Goal: Information Seeking & Learning: Learn about a topic

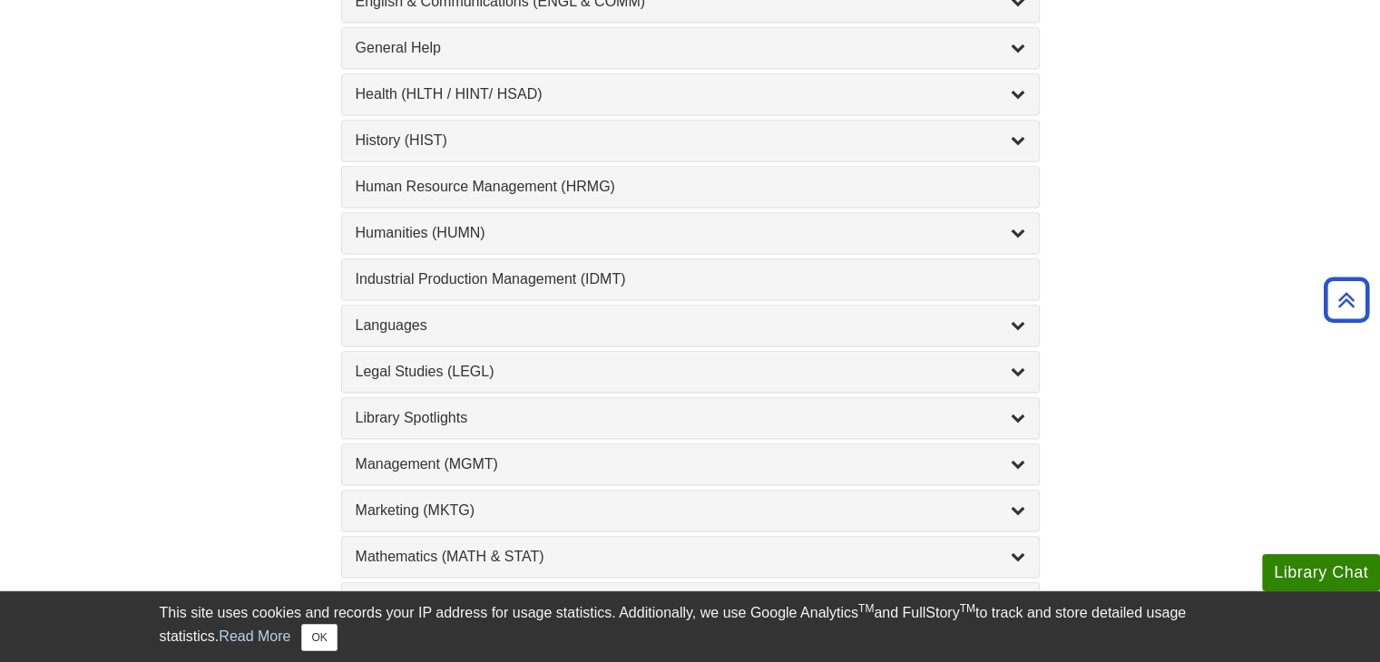
scroll to position [1277, 0]
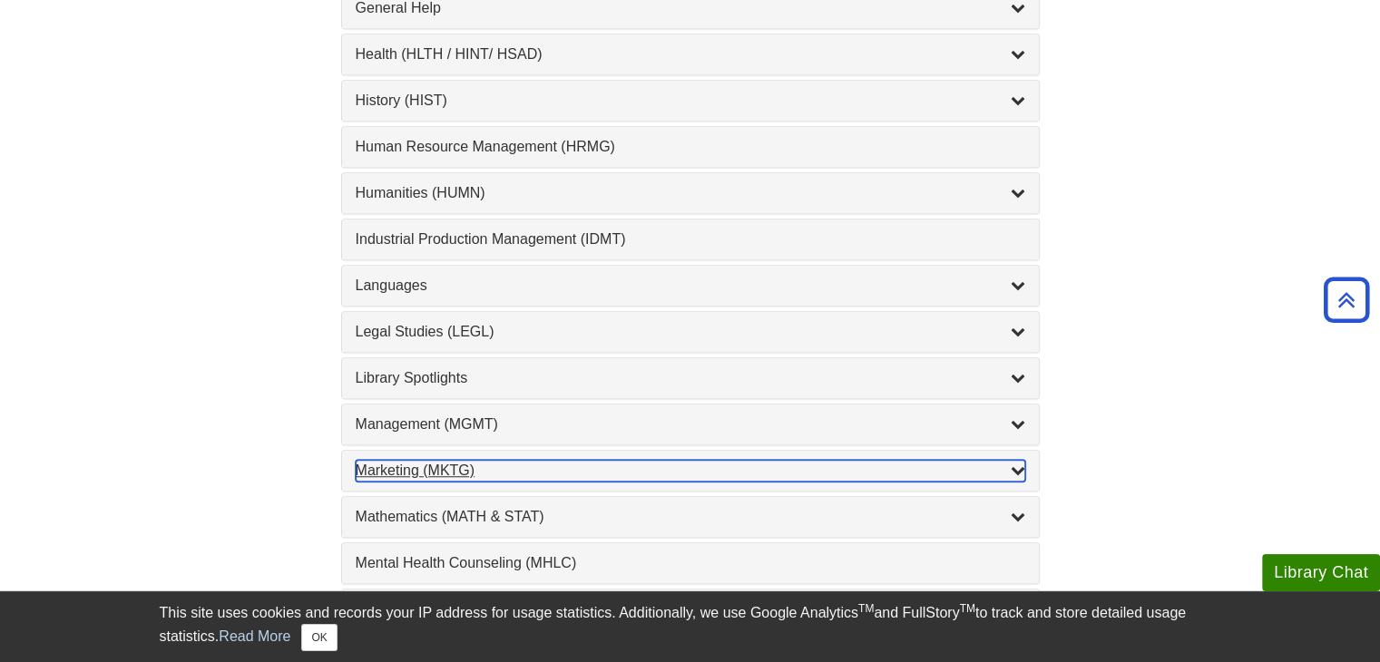
click at [542, 466] on div "Marketing (MKTG) , 4 guides" at bounding box center [691, 471] width 670 height 22
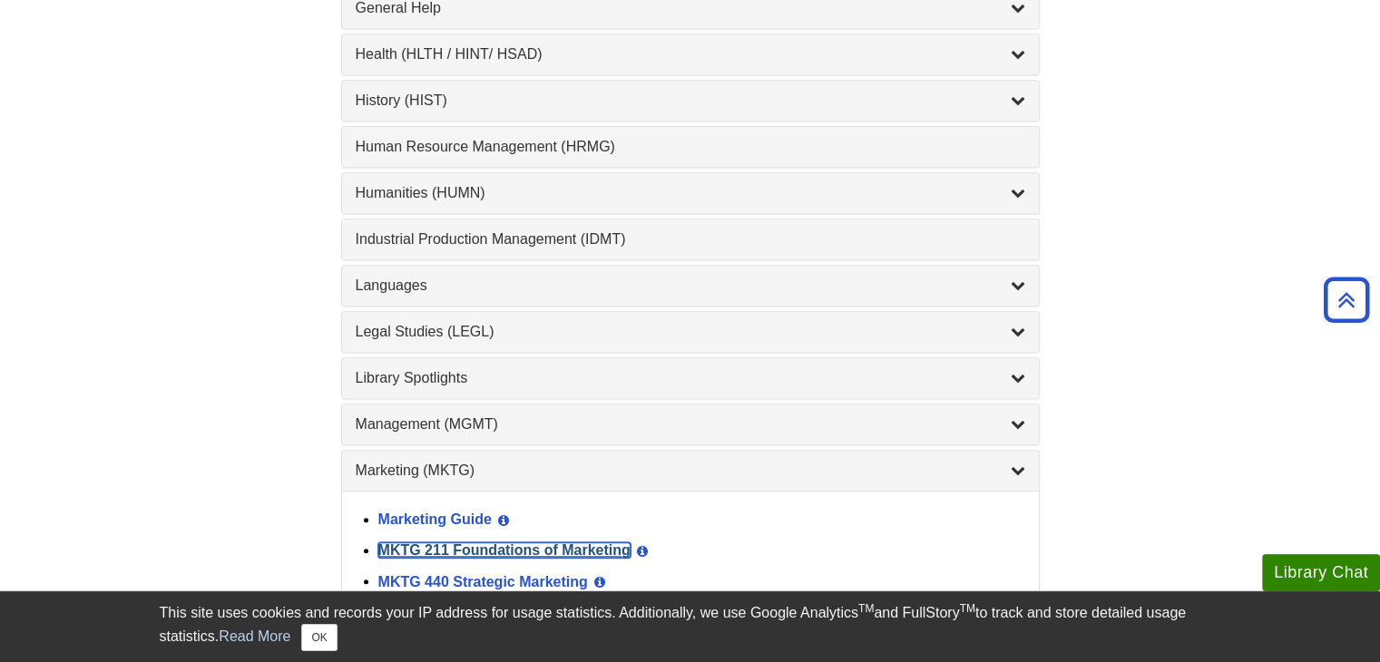
click at [568, 543] on link "MKTG 211 Foundations of Marketing" at bounding box center [504, 550] width 252 height 15
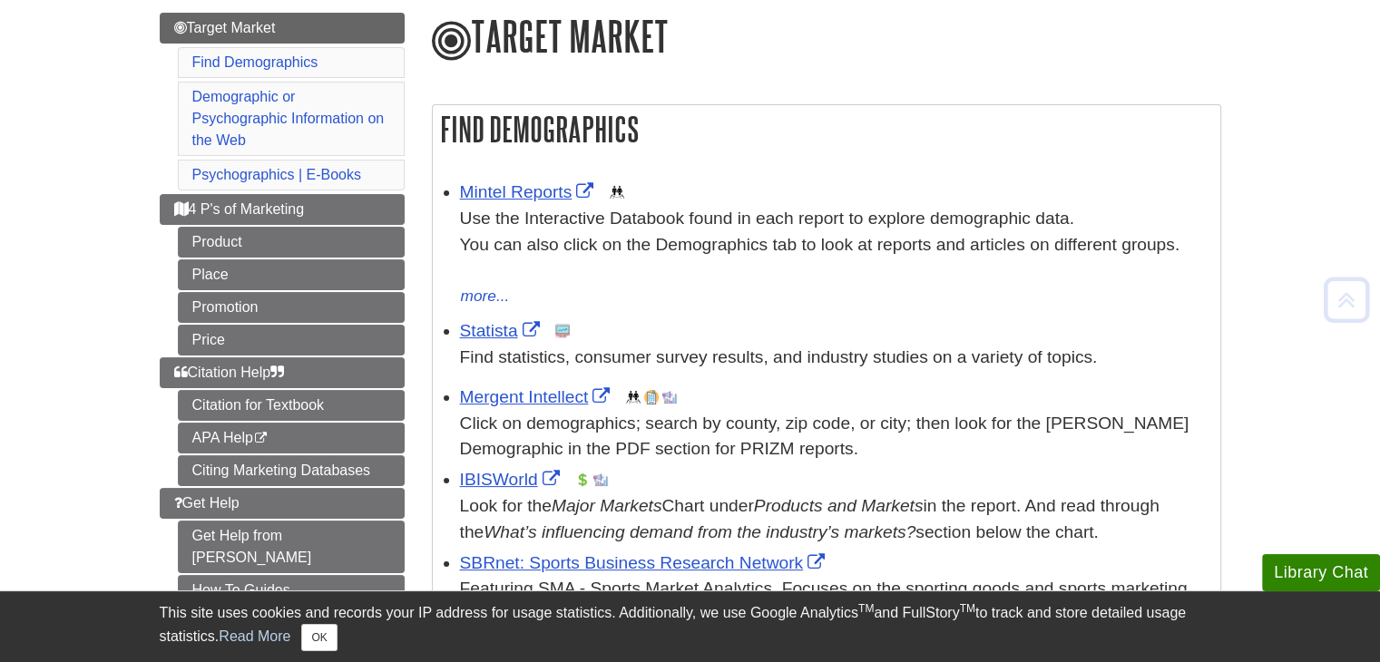
scroll to position [214, 0]
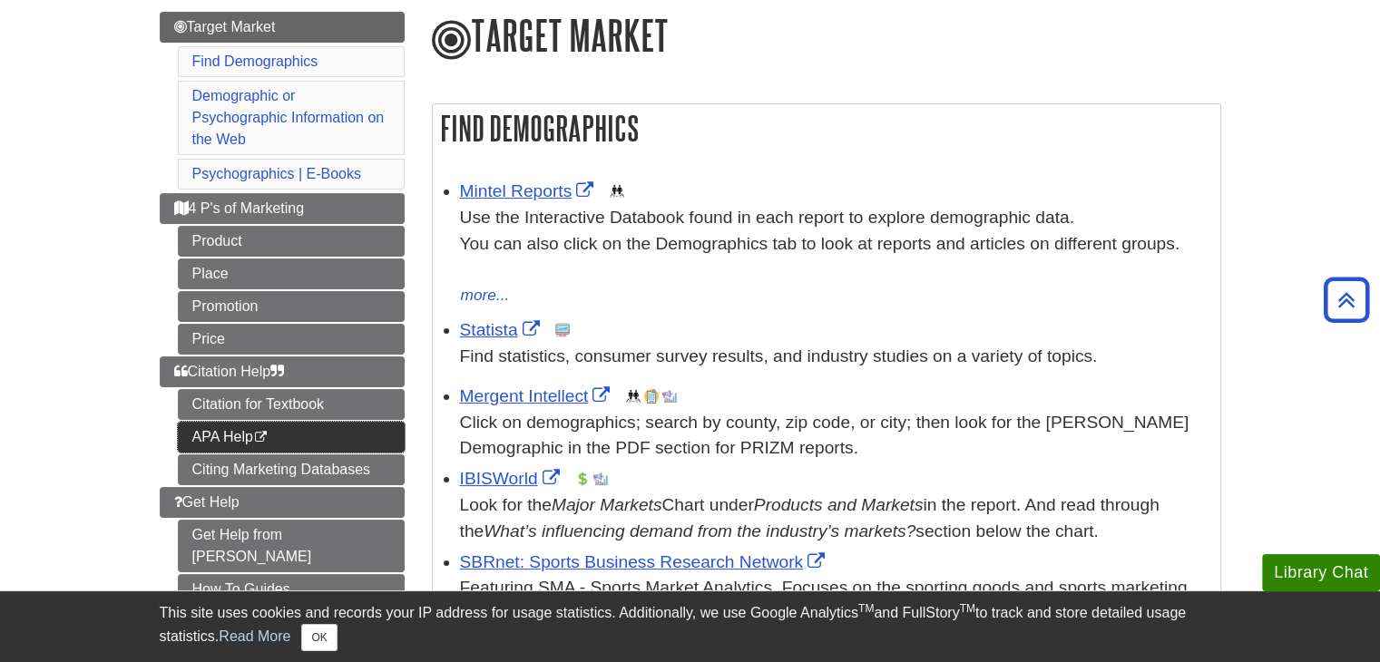
click at [283, 437] on link "APA Help This link opens in a new window" at bounding box center [291, 437] width 227 height 31
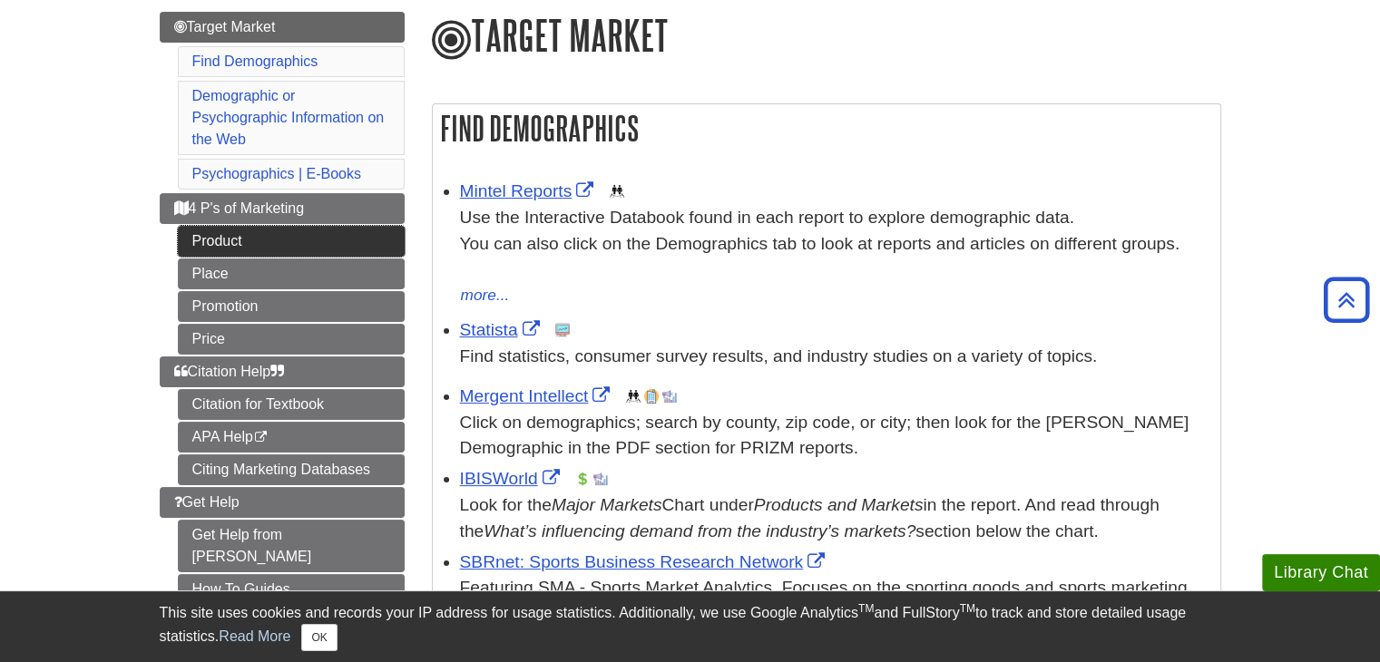
click at [320, 233] on link "Product" at bounding box center [291, 241] width 227 height 31
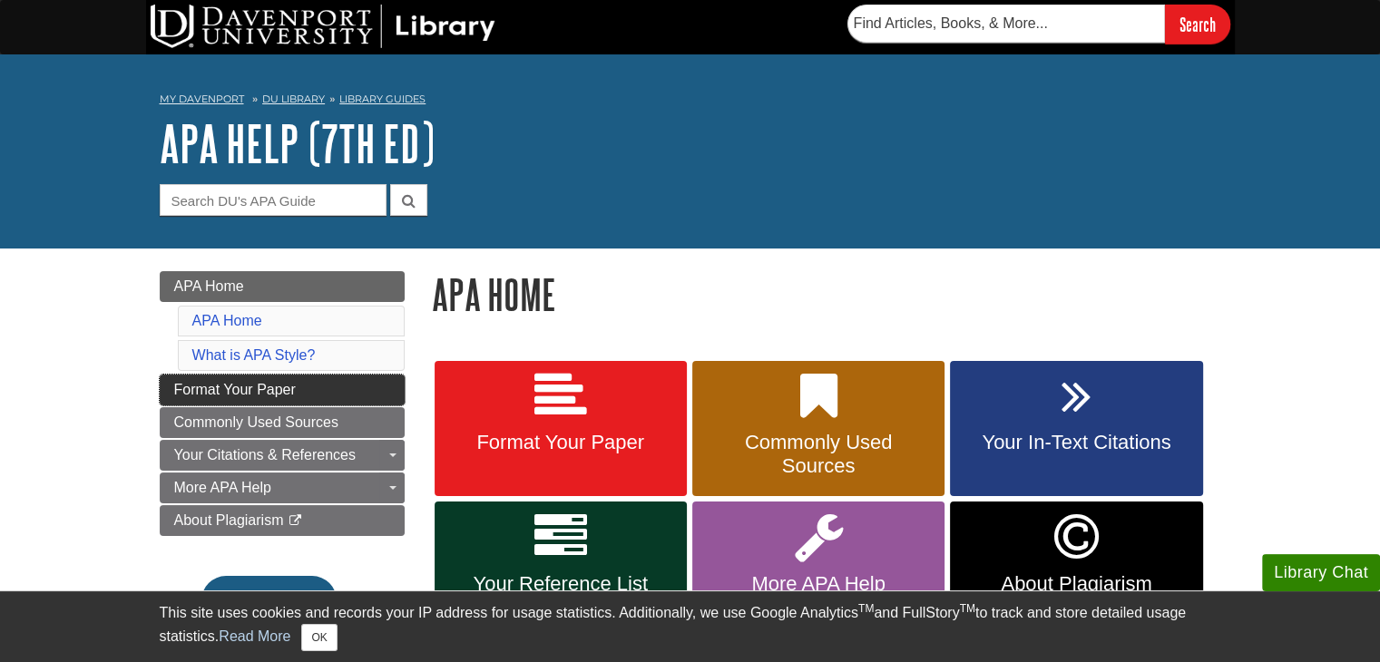
click at [291, 389] on span "Format Your Paper" at bounding box center [235, 389] width 122 height 15
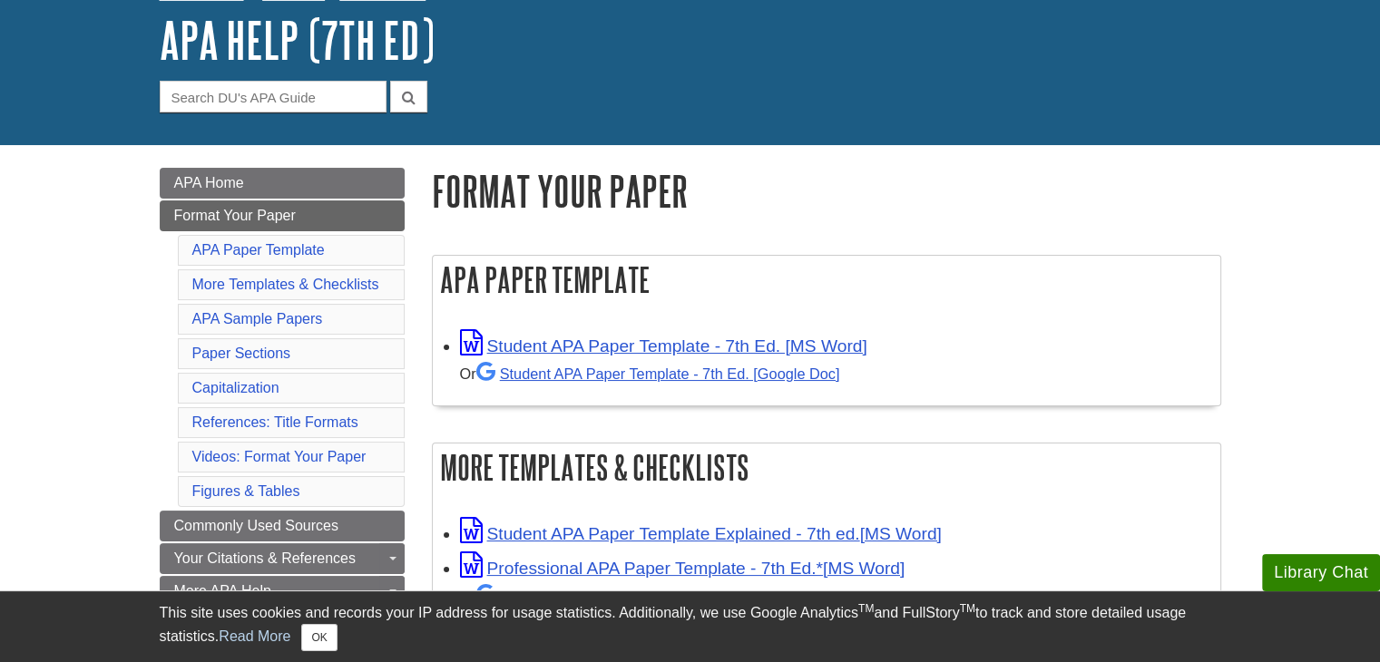
scroll to position [156, 0]
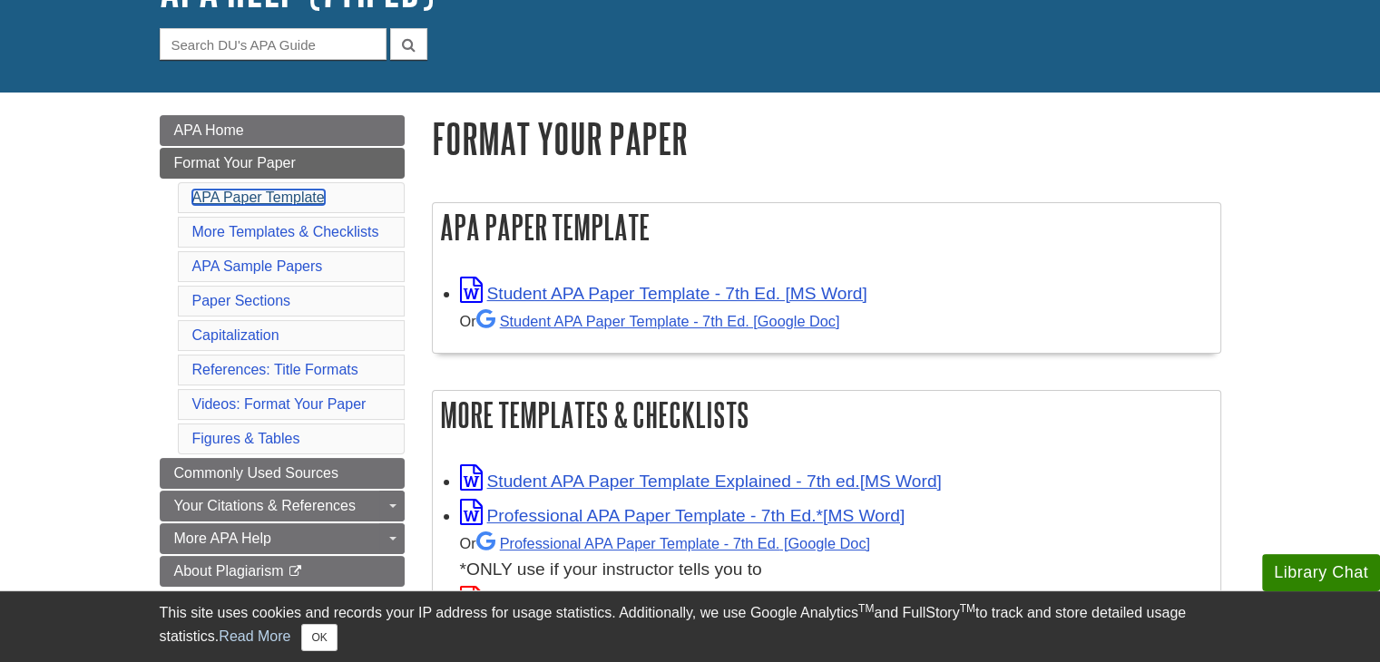
click at [292, 194] on link "APA Paper Template" at bounding box center [258, 197] width 132 height 15
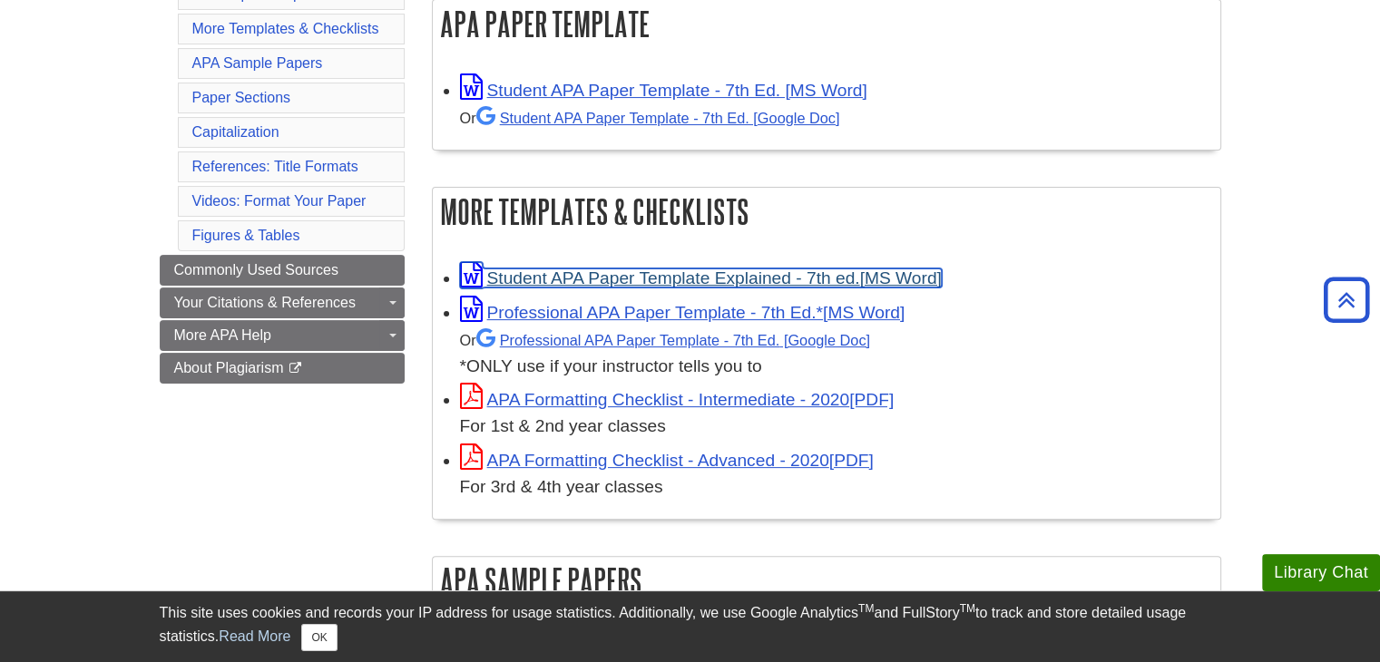
click at [562, 279] on link "Student APA Paper Template Explained - 7th ed." at bounding box center [701, 278] width 482 height 19
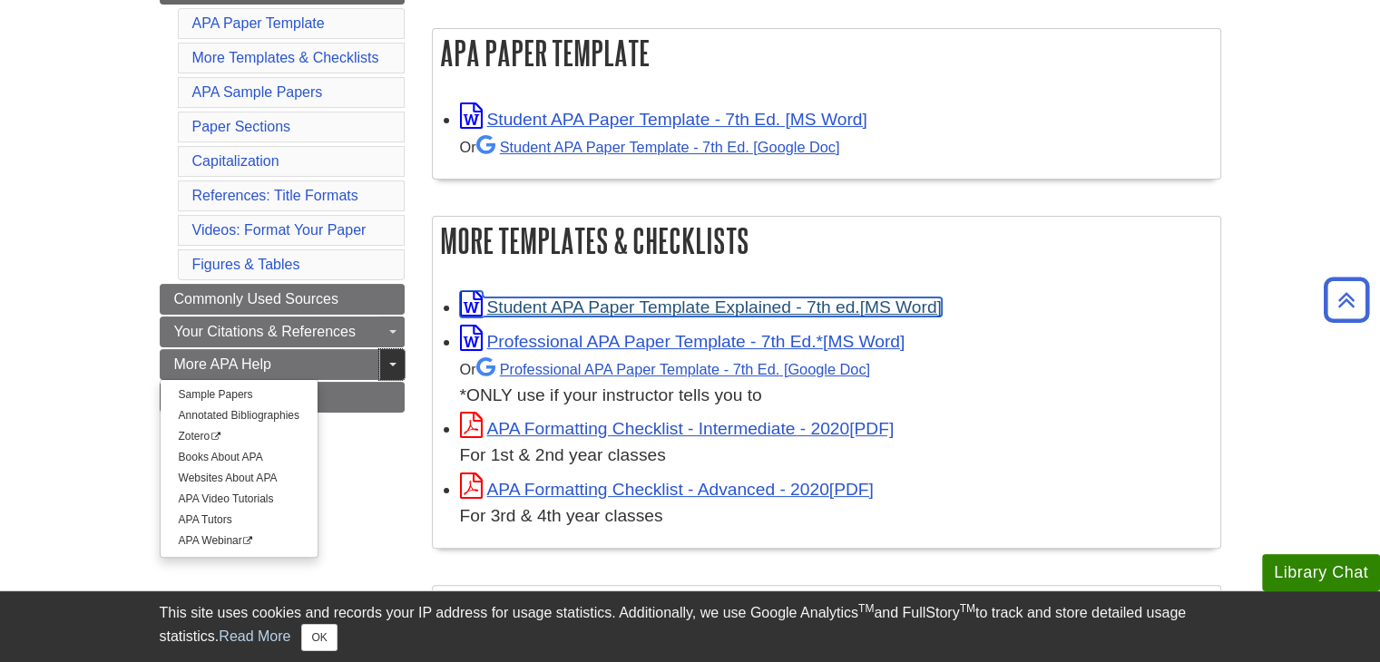
scroll to position [330, 0]
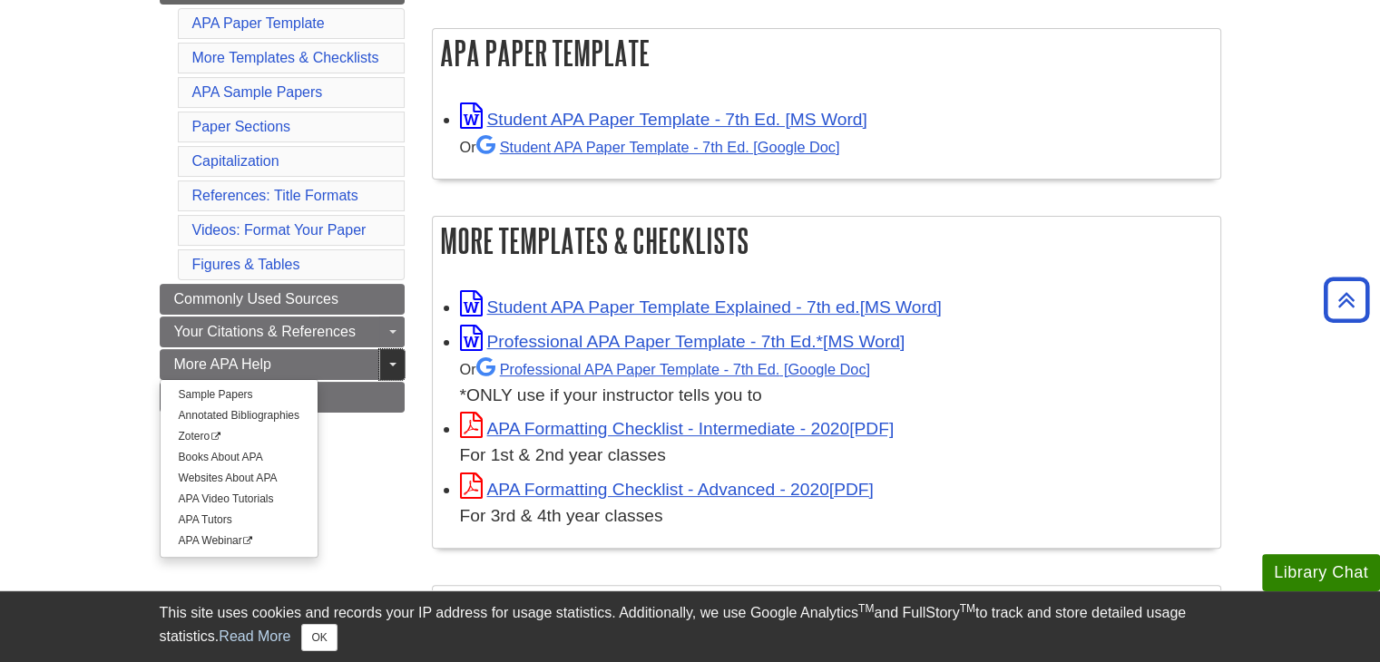
click at [386, 361] on link "Toggle Dropdown" at bounding box center [391, 364] width 25 height 31
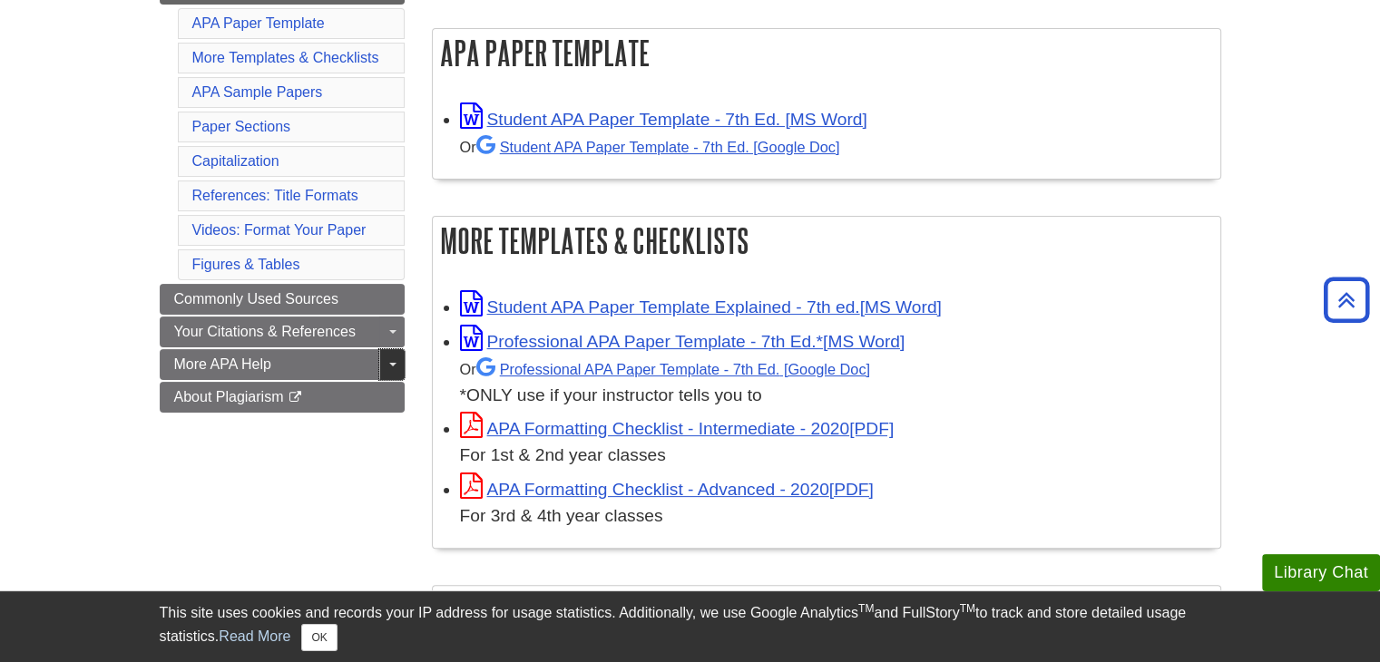
click at [392, 363] on span "Guide Page Menu" at bounding box center [392, 365] width 7 height 4
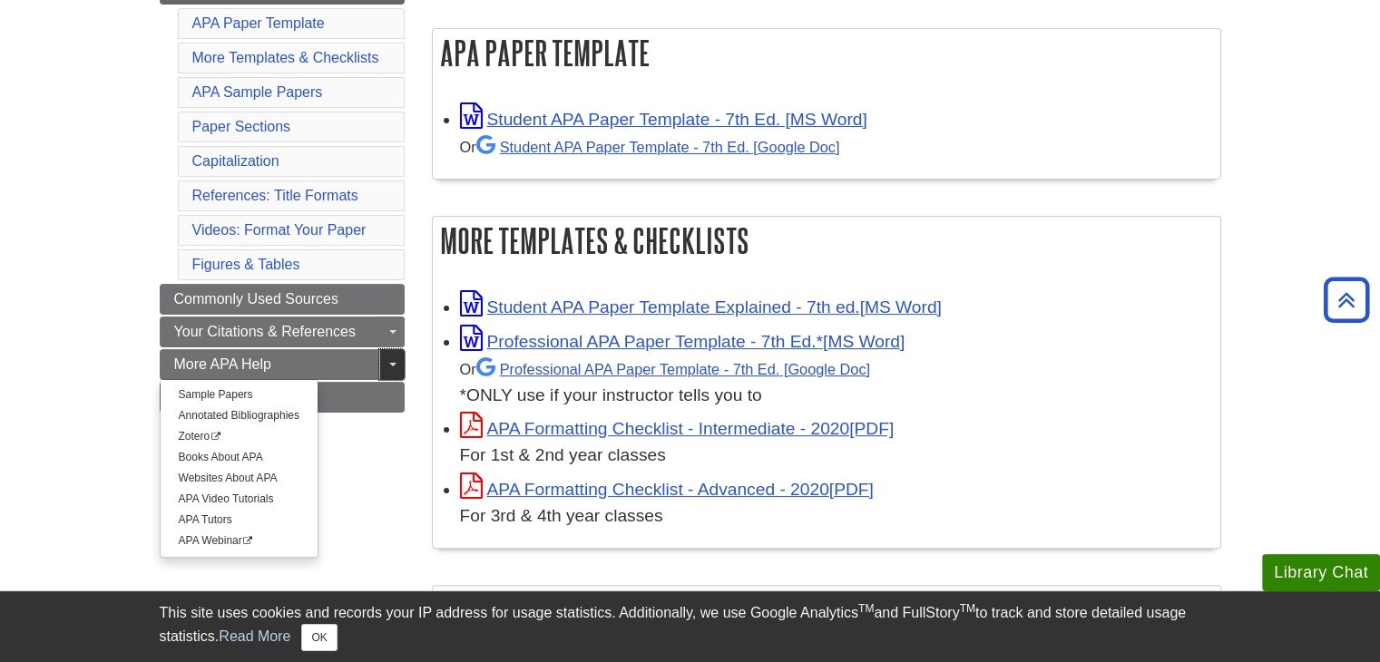
click at [396, 361] on link "Toggle Dropdown" at bounding box center [391, 364] width 25 height 31
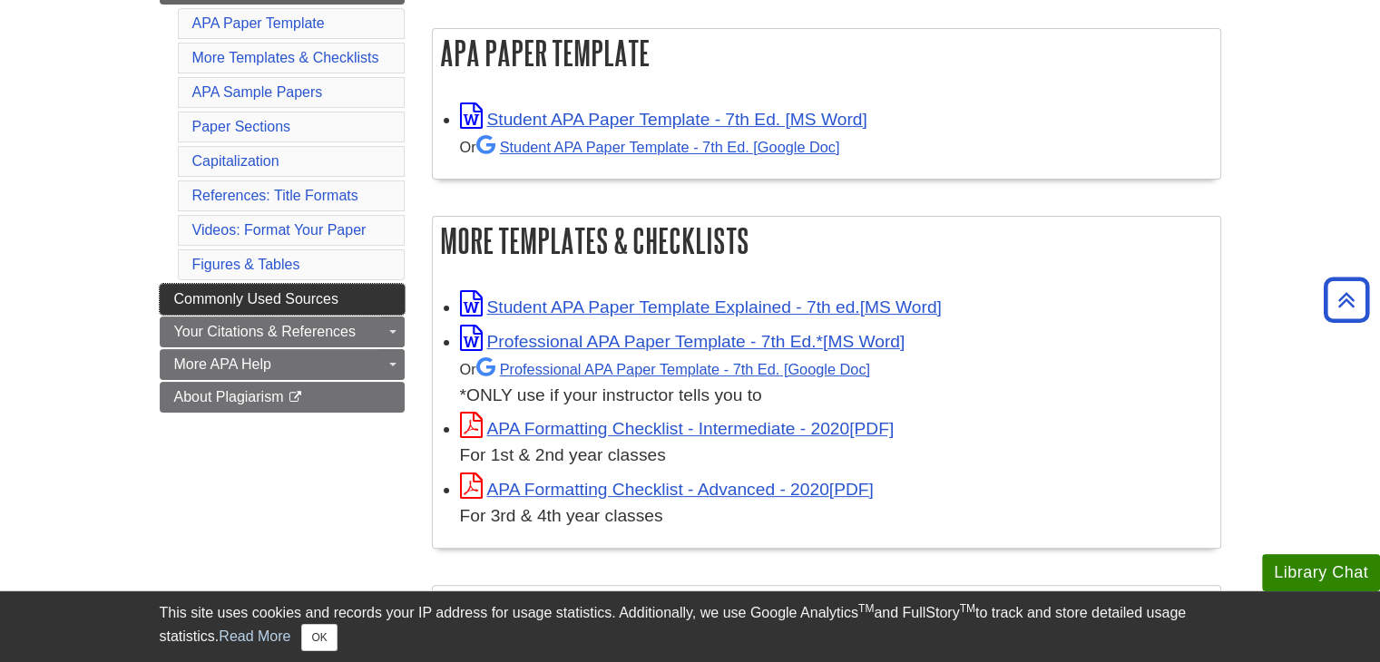
click at [388, 300] on link "Commonly Used Sources" at bounding box center [282, 299] width 245 height 31
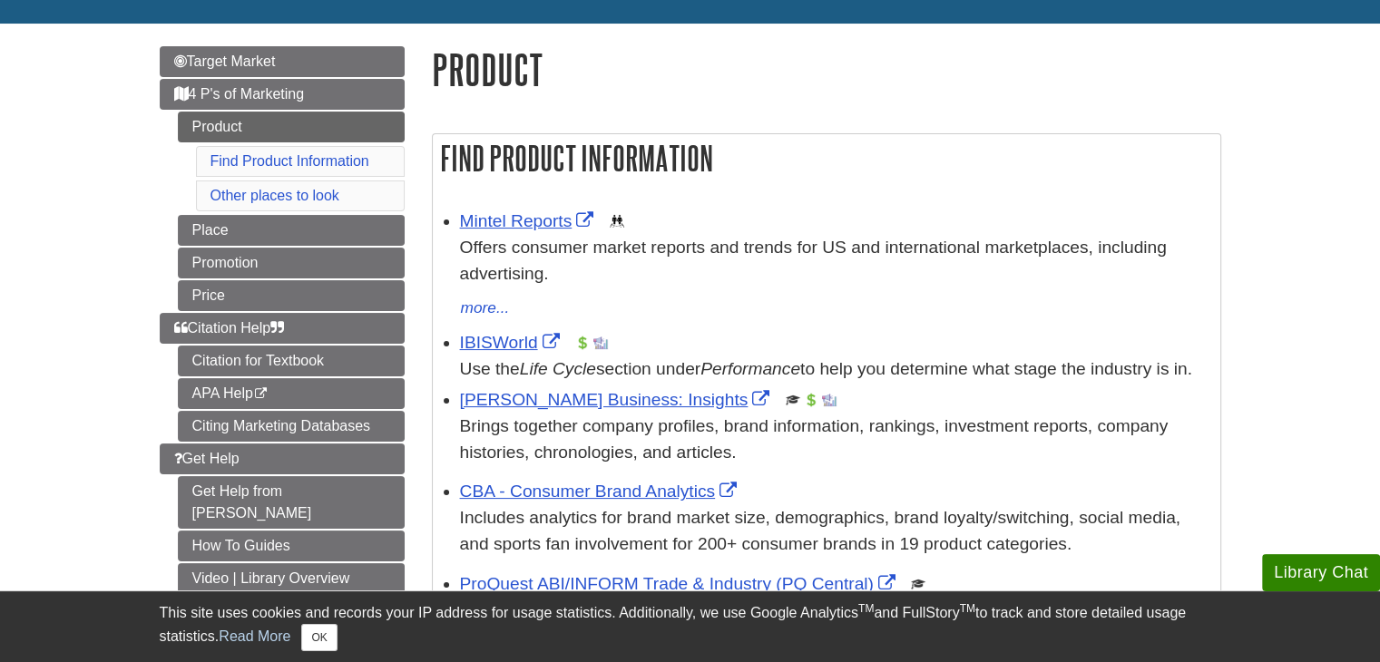
scroll to position [181, 0]
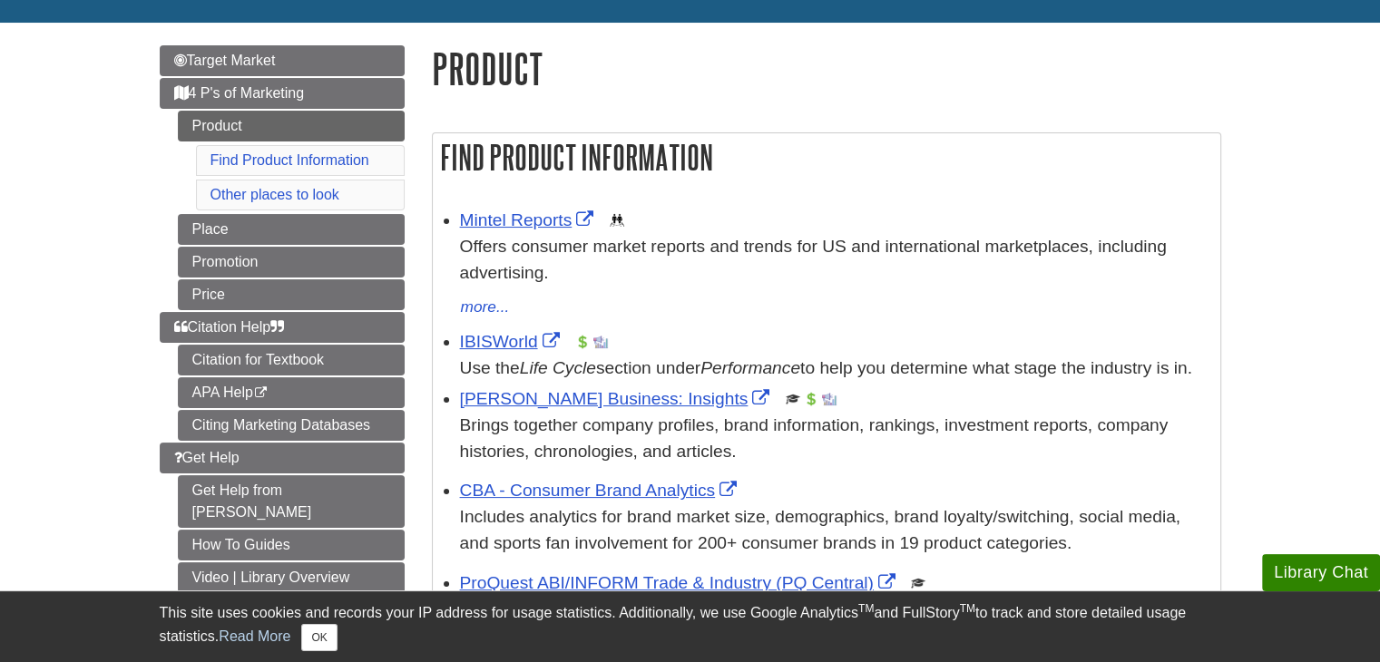
click at [490, 355] on div "IBISWorld This link opens in a new window Use the Life Cycle section under Perf…" at bounding box center [835, 355] width 751 height 53
click at [490, 348] on link "IBISWorld" at bounding box center [512, 341] width 104 height 19
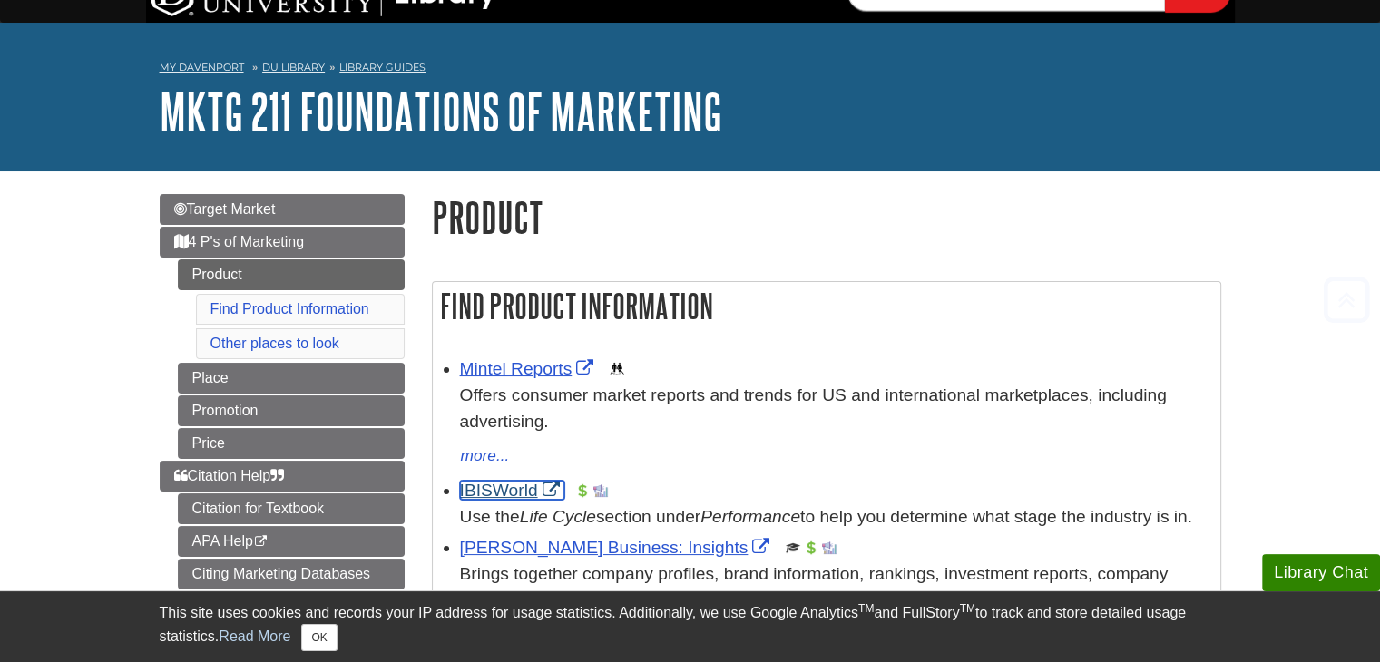
scroll to position [0, 0]
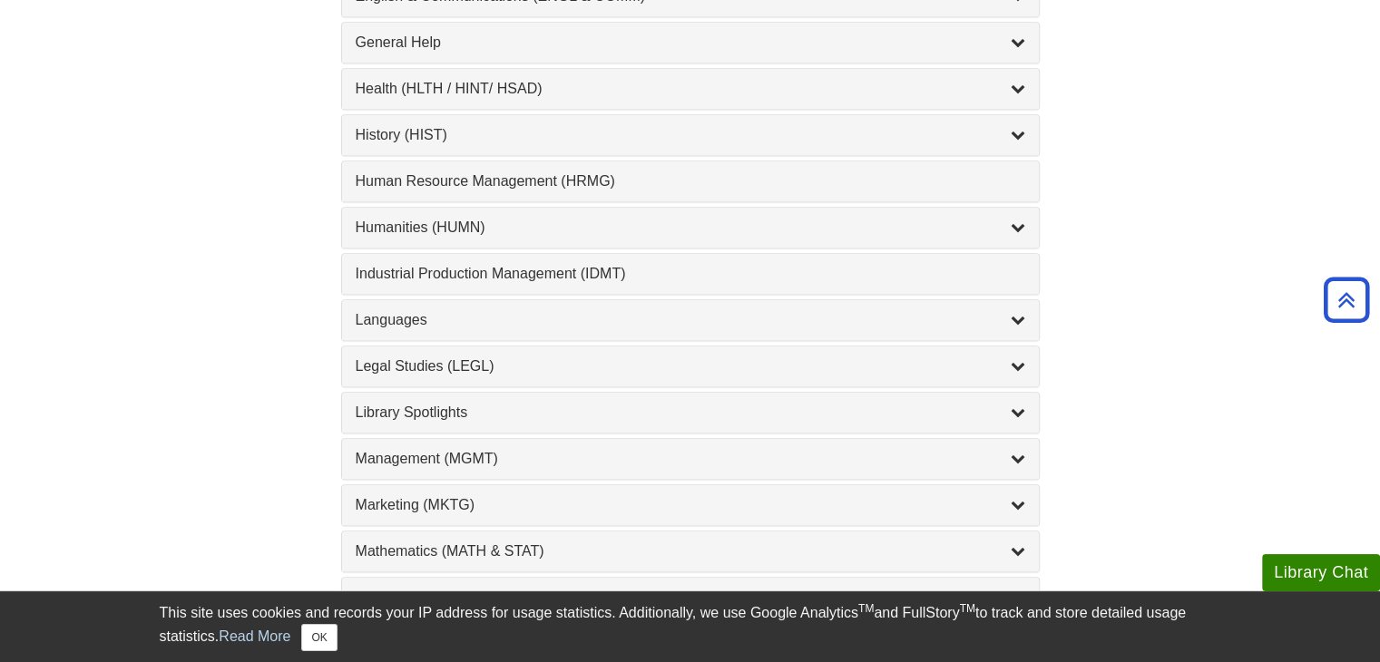
scroll to position [1349, 0]
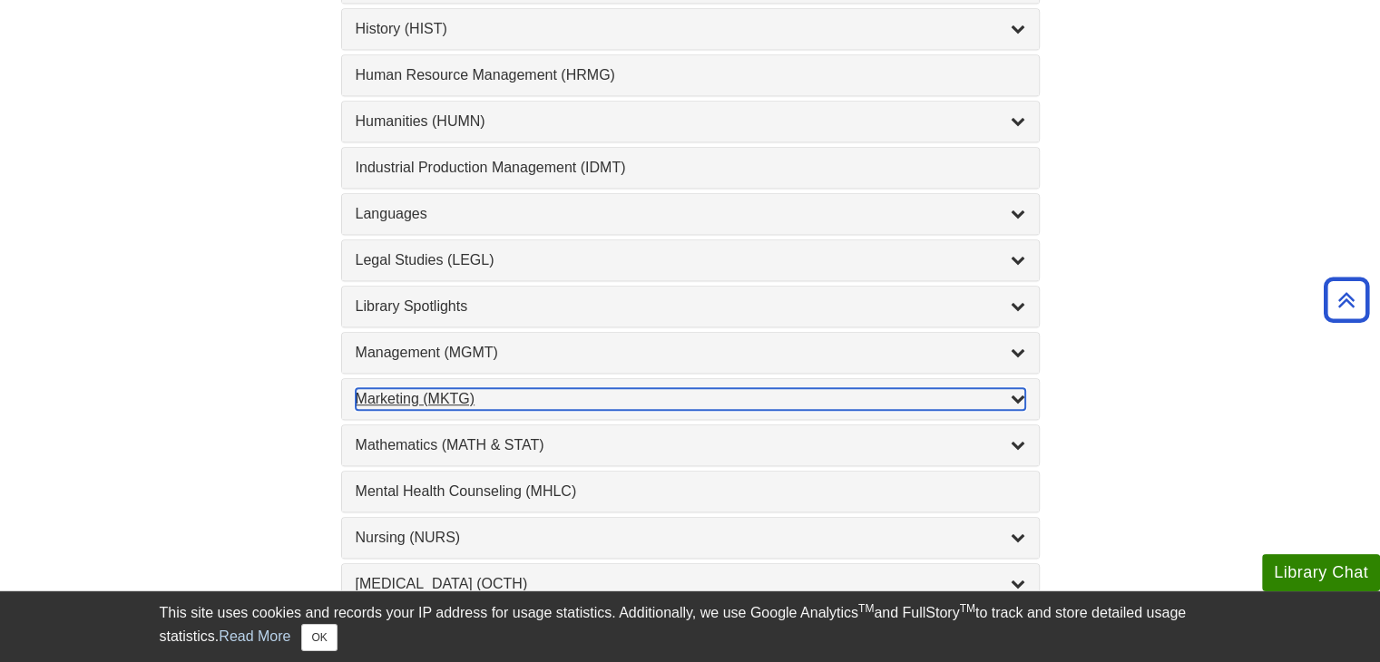
click at [1015, 391] on icon "List of Subjects" at bounding box center [1018, 398] width 15 height 15
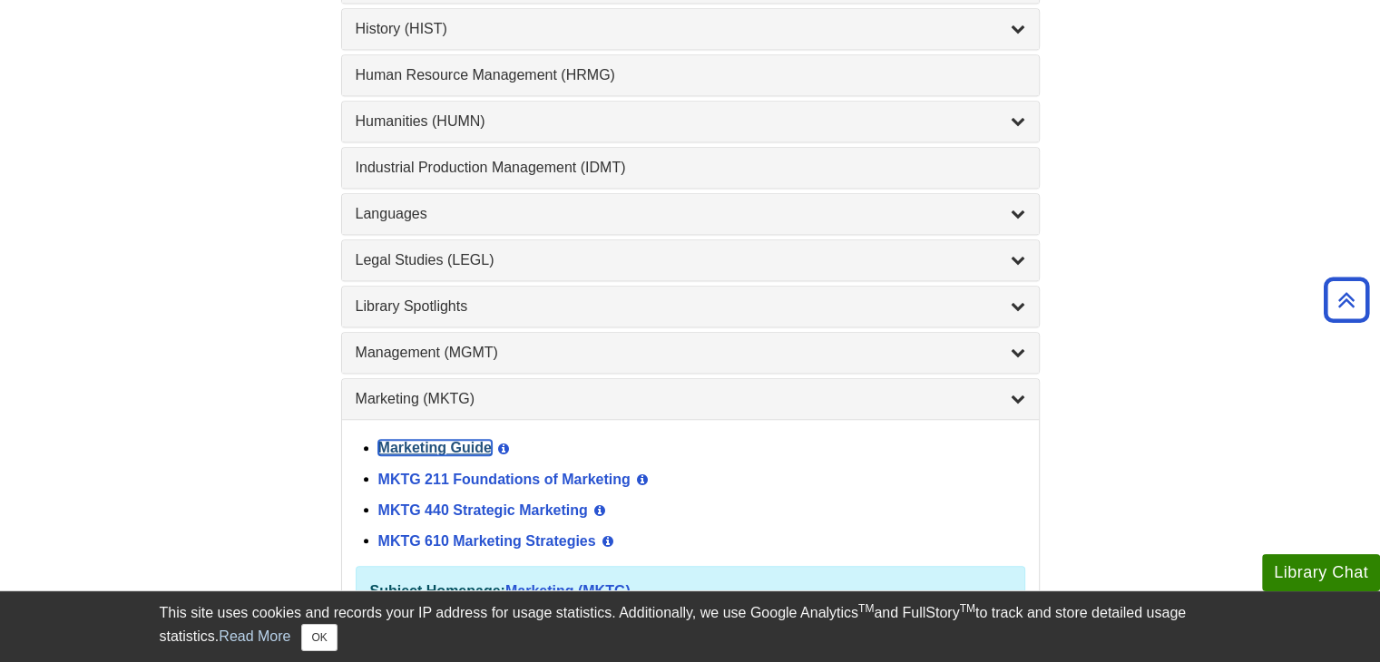
click at [439, 440] on link "Marketing Guide" at bounding box center [434, 447] width 113 height 15
click at [502, 474] on link "MKTG 211 Foundations of Marketing" at bounding box center [504, 478] width 252 height 15
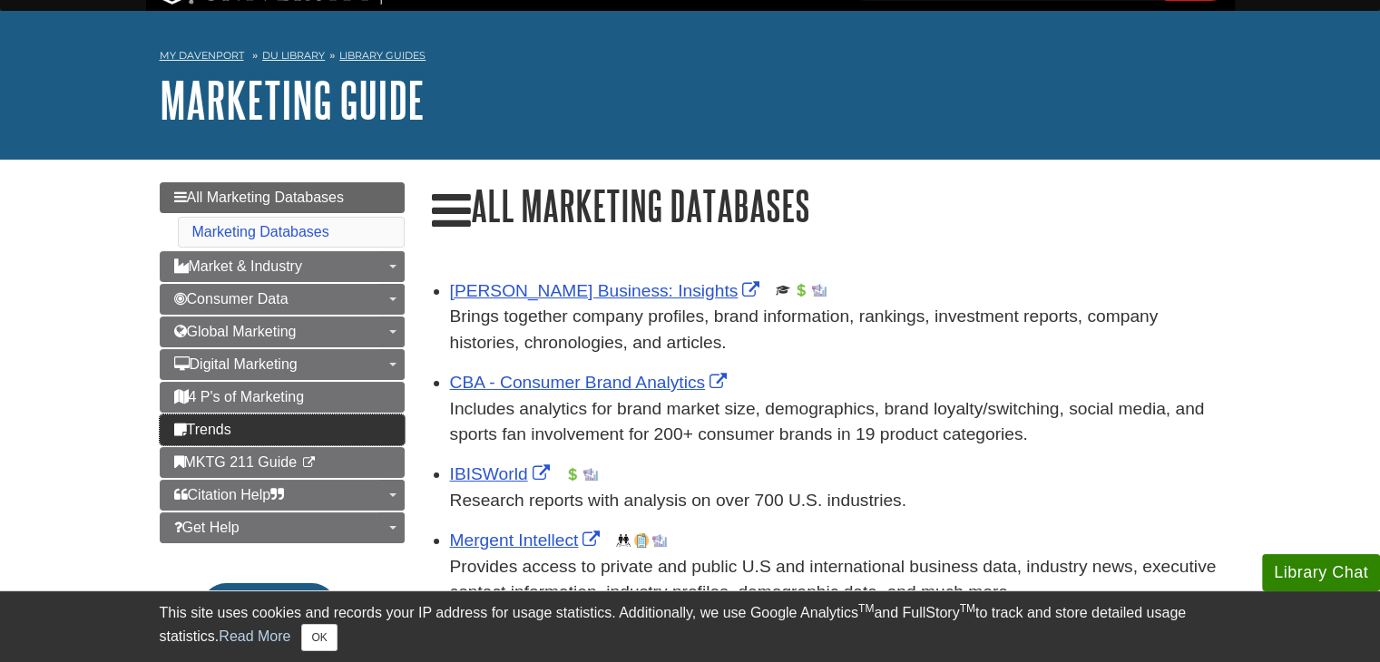
scroll to position [45, 0]
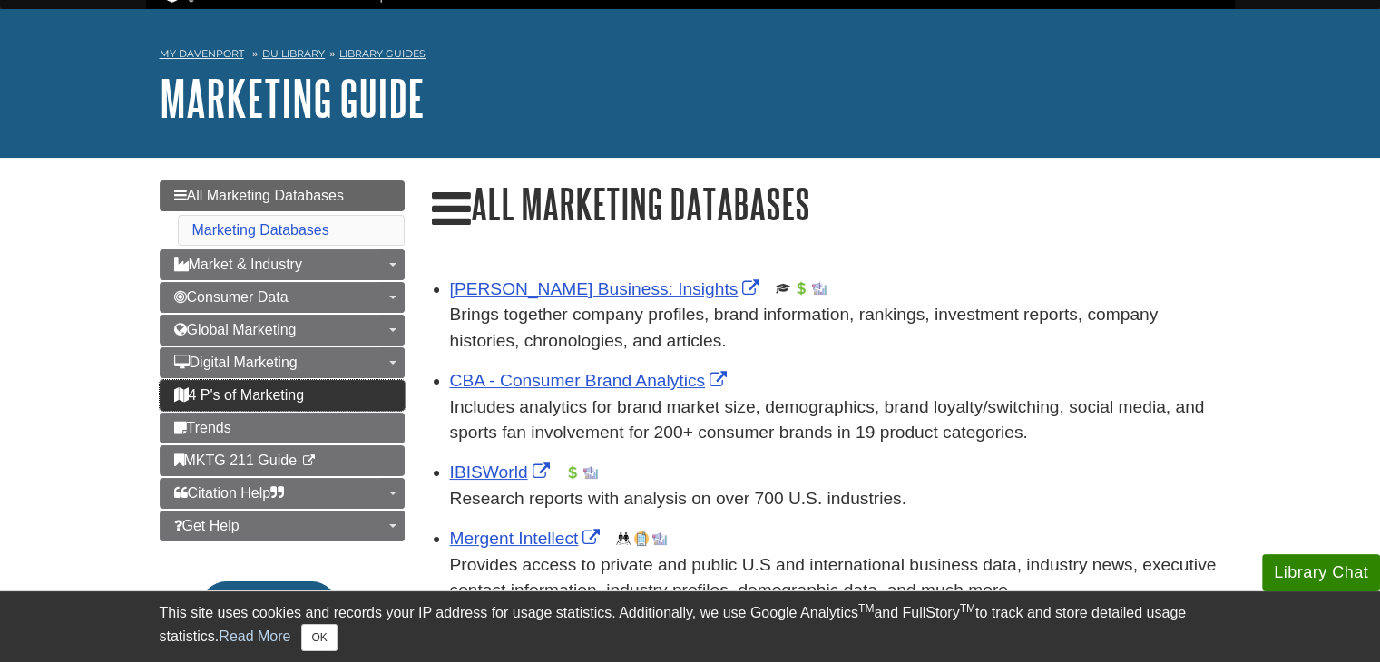
click at [347, 399] on link "4 P's of Marketing" at bounding box center [282, 395] width 245 height 31
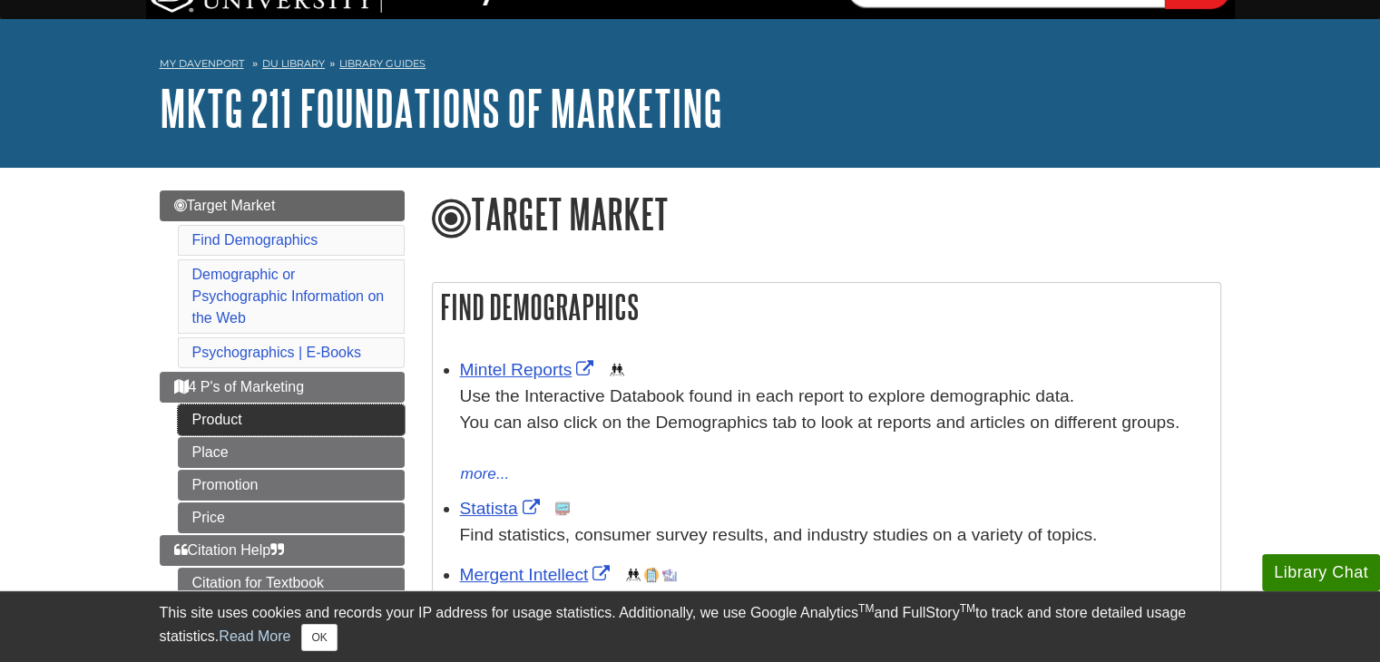
scroll to position [39, 0]
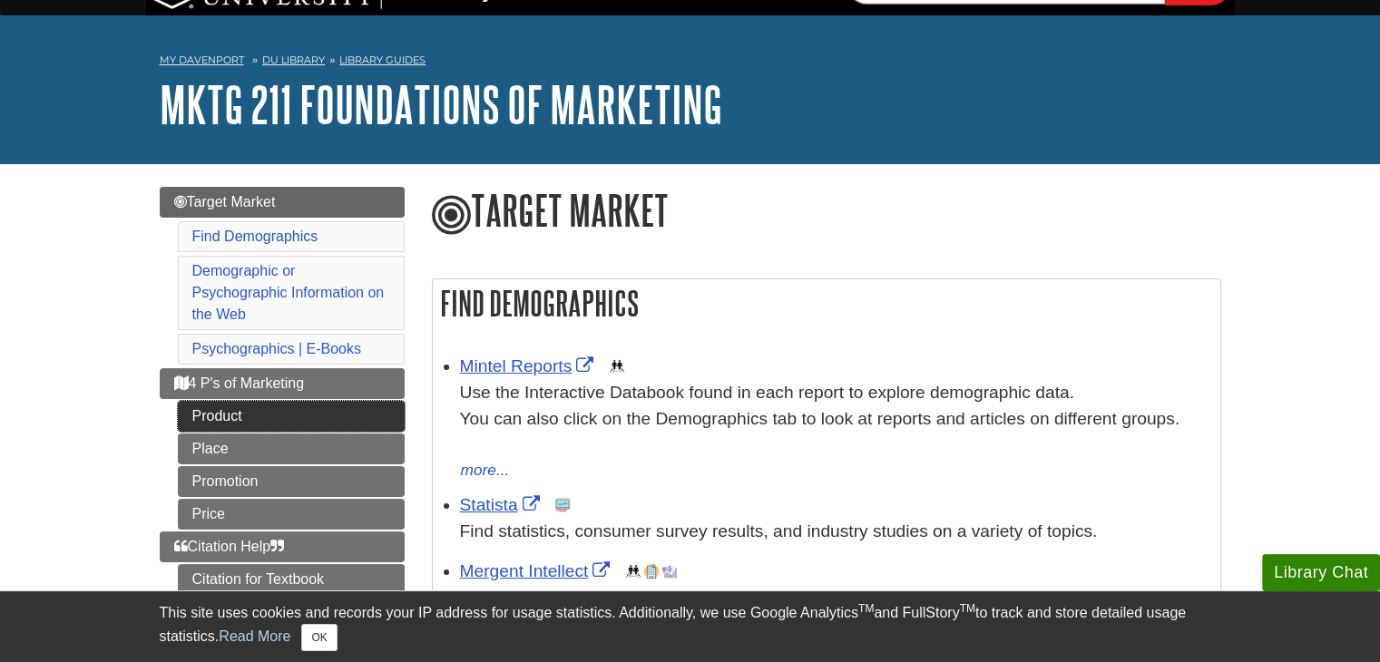
click at [243, 418] on link "Product" at bounding box center [291, 416] width 227 height 31
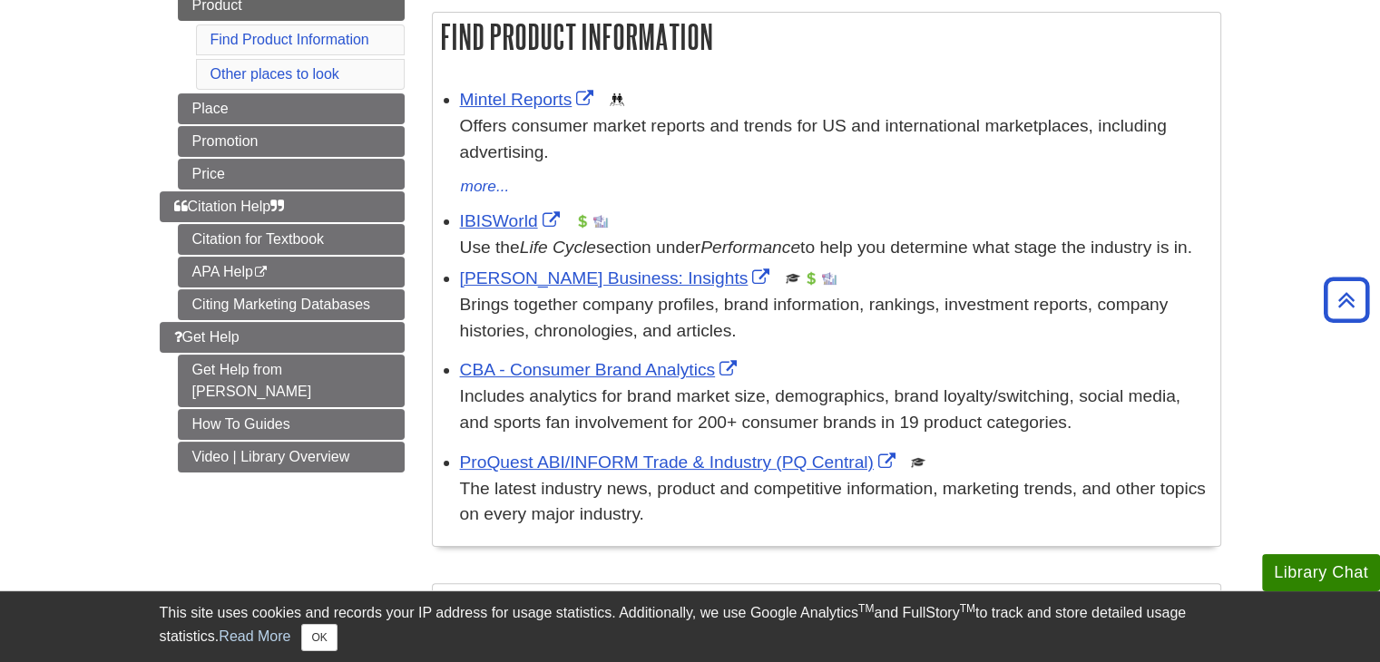
scroll to position [309, 0]
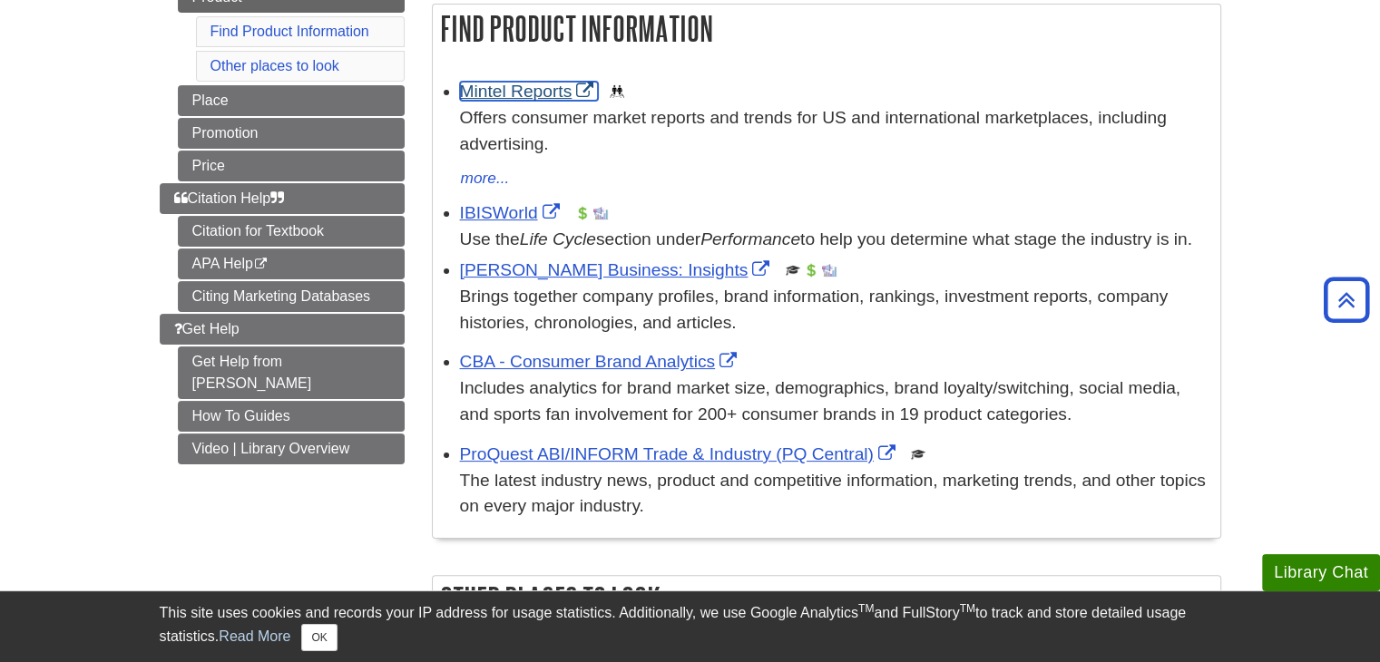
click at [527, 83] on link "Mintel Reports" at bounding box center [529, 91] width 139 height 19
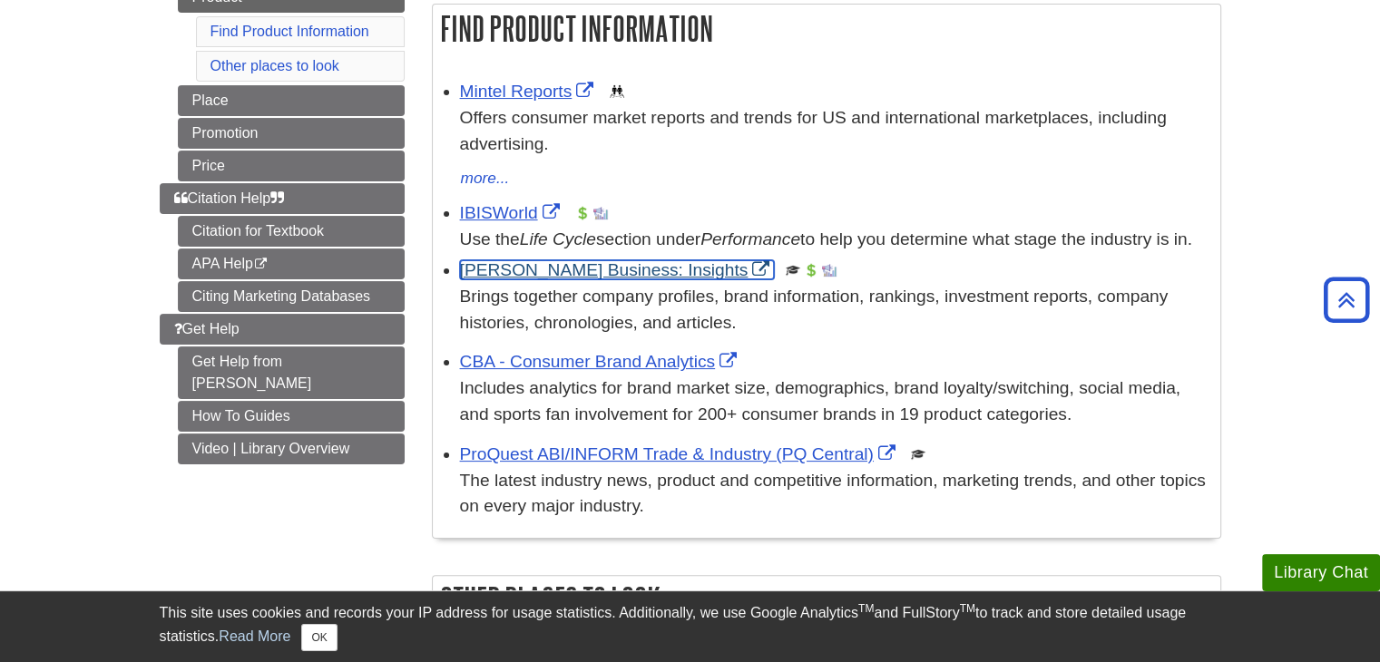
click at [525, 279] on link "Gale Business: Insights" at bounding box center [617, 269] width 315 height 19
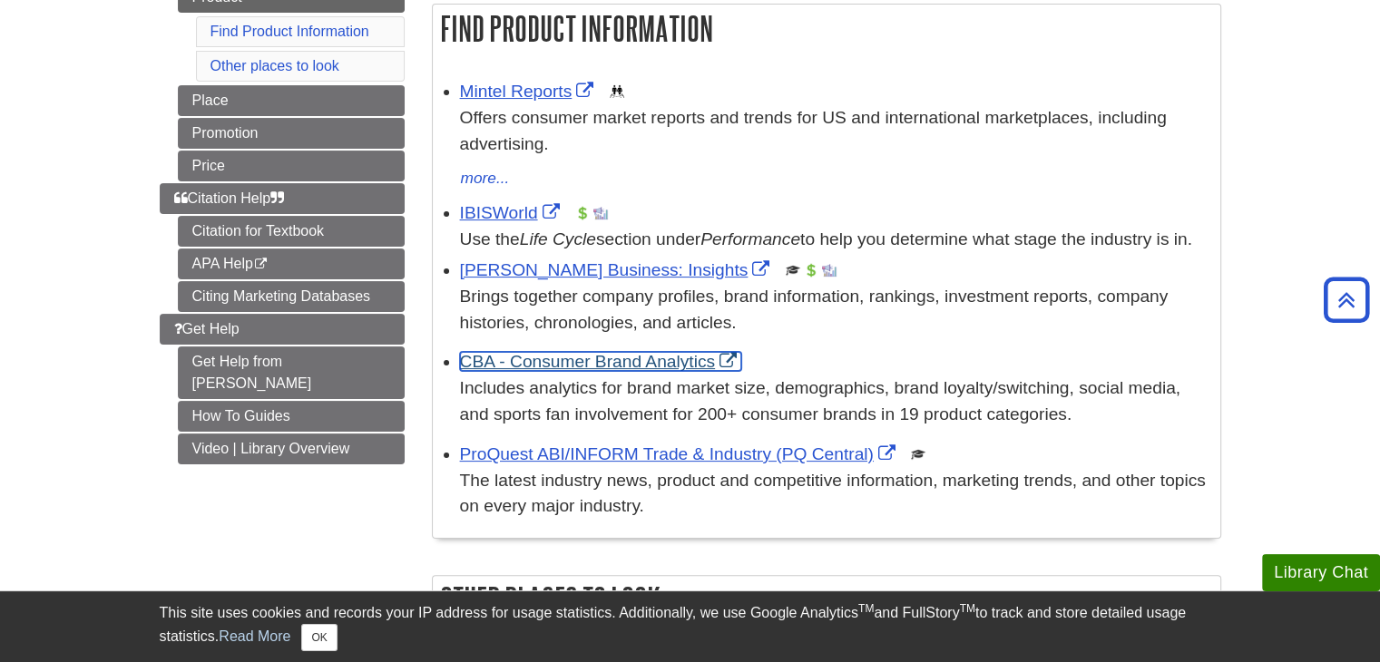
click at [525, 371] on link "CBA - Consumer Brand Analytics" at bounding box center [601, 361] width 282 height 19
click at [599, 469] on div "ProQuest ABI/INFORM Trade & Industry (PQ Central) This link opens in a new wind…" at bounding box center [835, 481] width 751 height 78
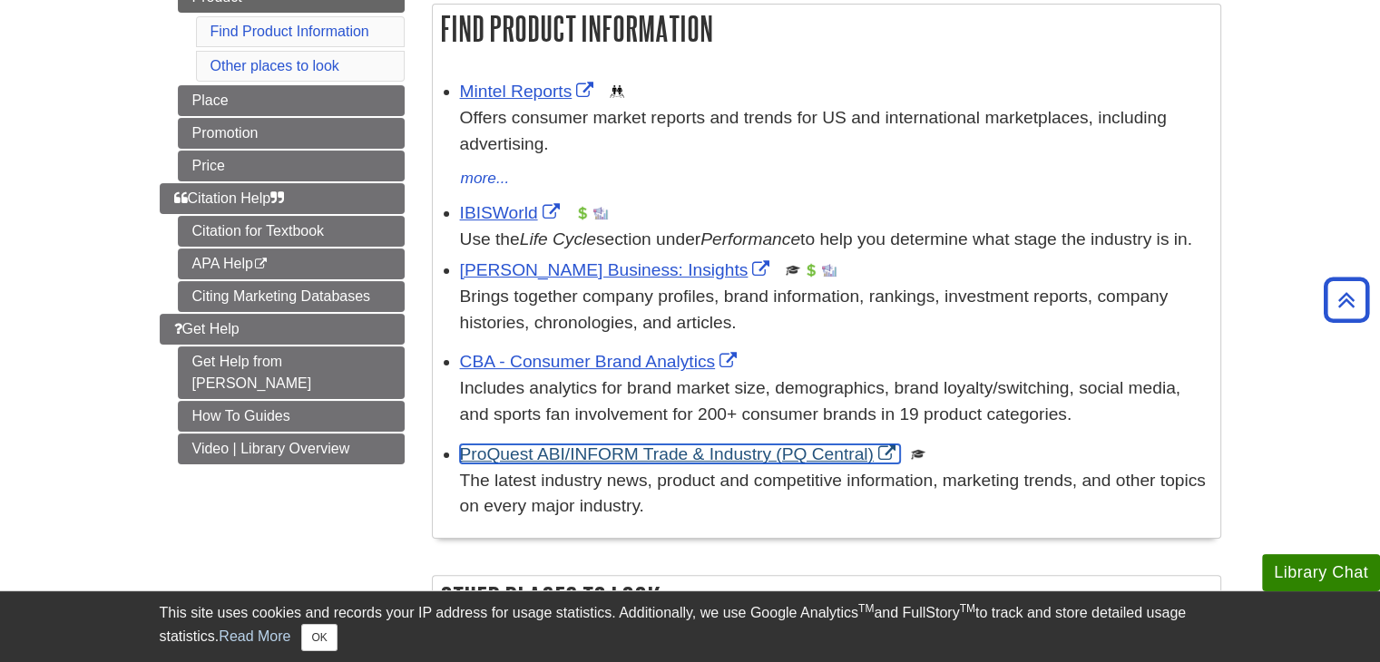
click at [595, 464] on link "ProQuest ABI/INFORM Trade & Industry (PQ Central)" at bounding box center [680, 454] width 440 height 19
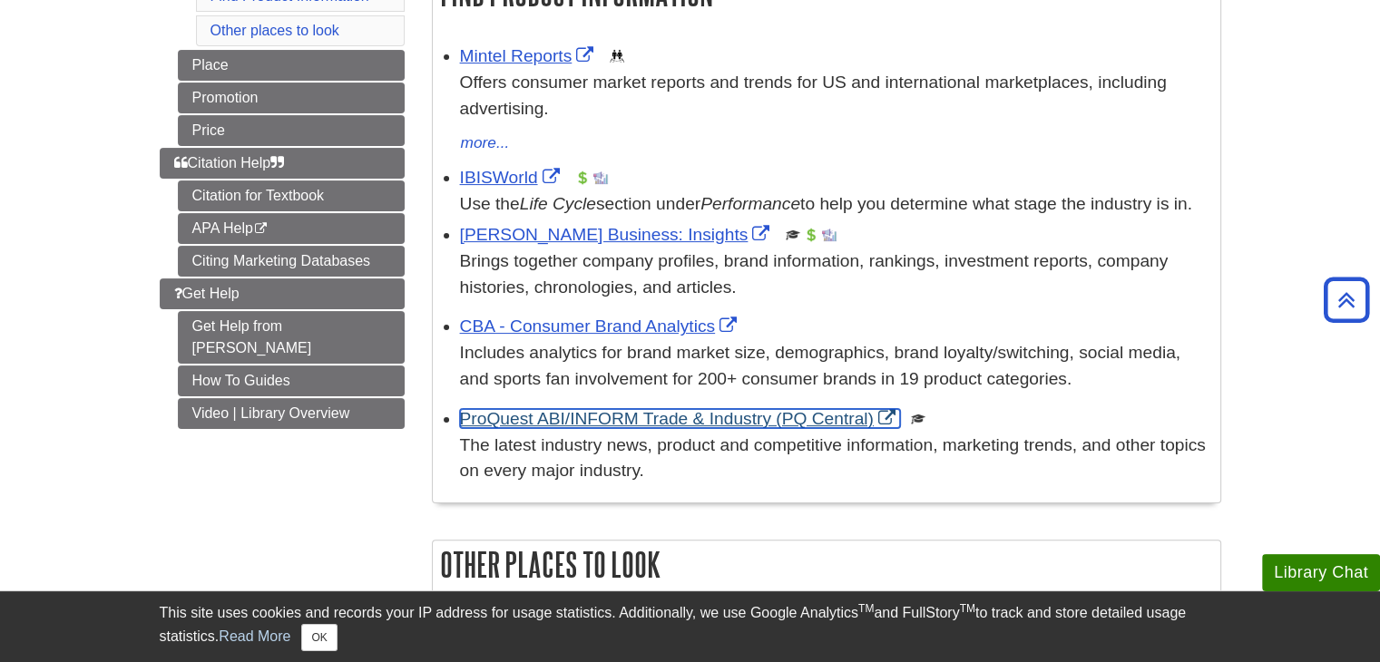
scroll to position [293, 0]
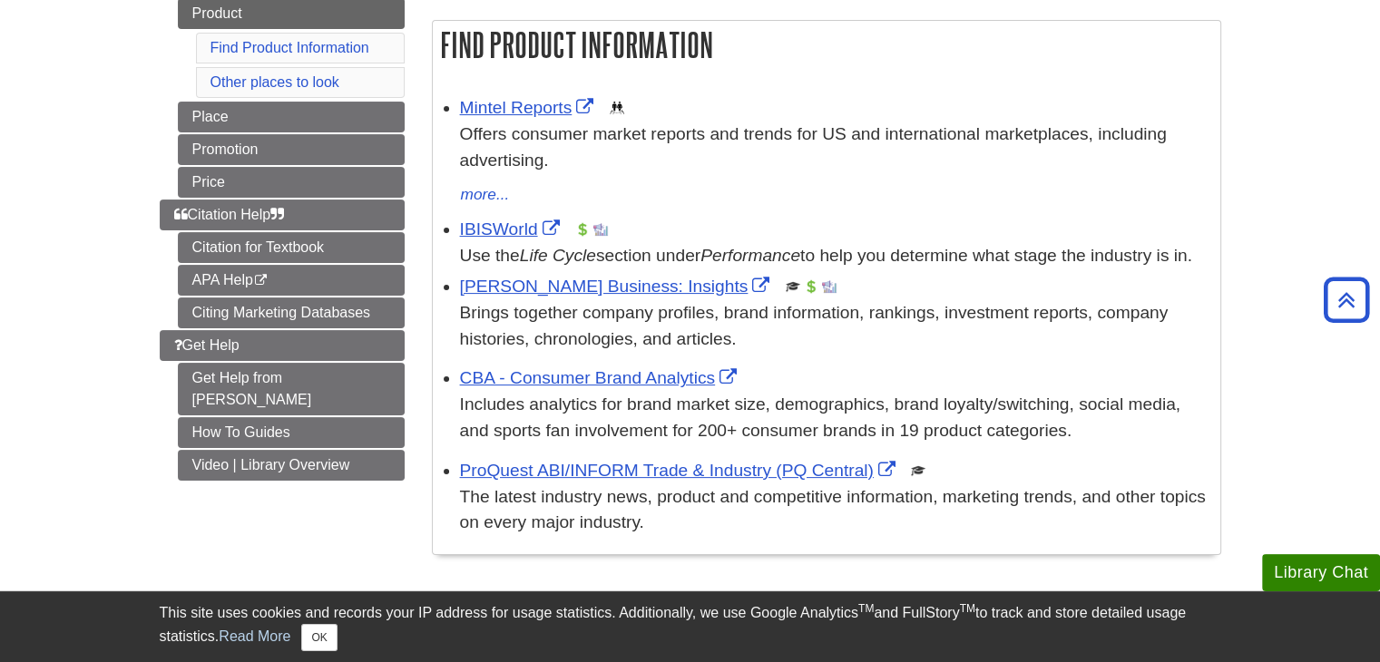
click at [416, 83] on div "Menu Target Market 4 P's of Marketing Product Find Product Information Other pl…" at bounding box center [282, 229] width 272 height 593
click at [503, 103] on link "Mintel Reports" at bounding box center [529, 107] width 139 height 19
